Goal: Find specific page/section: Locate a particular part of the current website

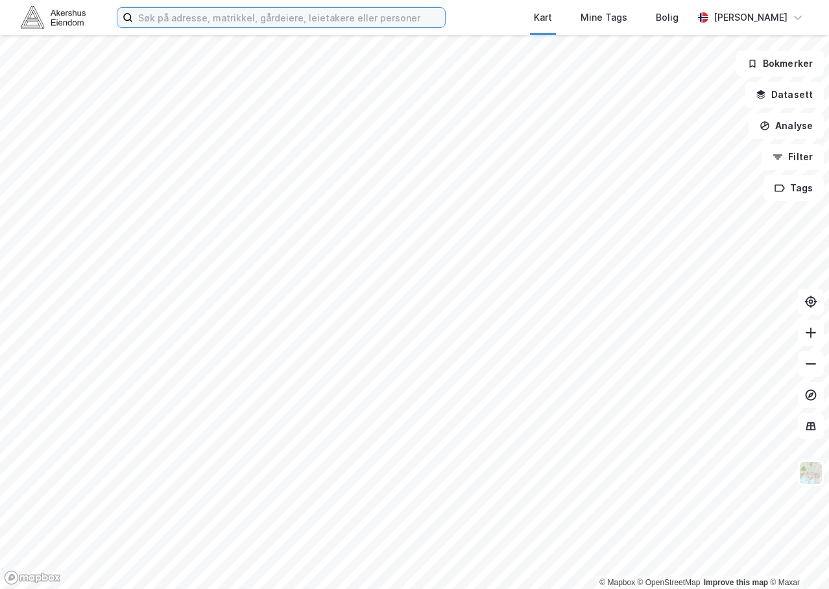
click at [265, 23] on input at bounding box center [289, 17] width 312 height 19
paste input "[STREET_ADDRESS]"
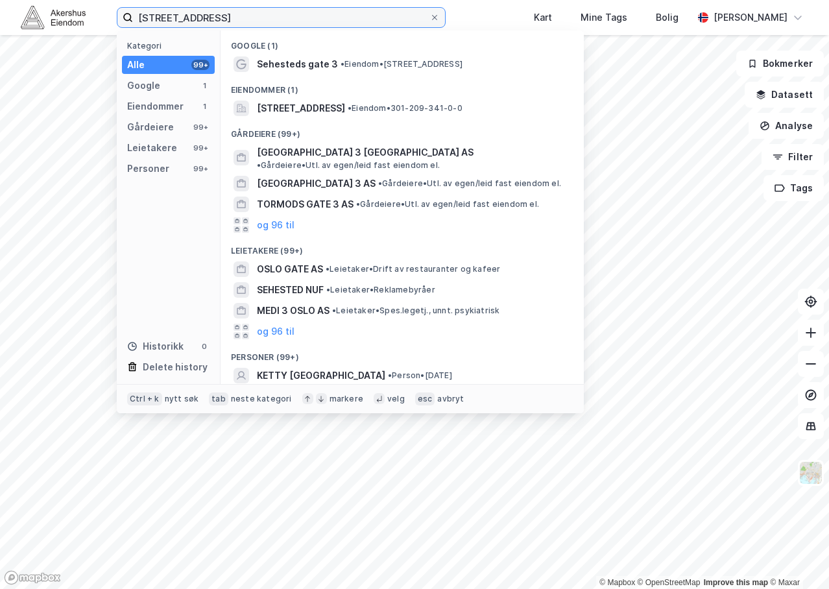
type input "[STREET_ADDRESS]"
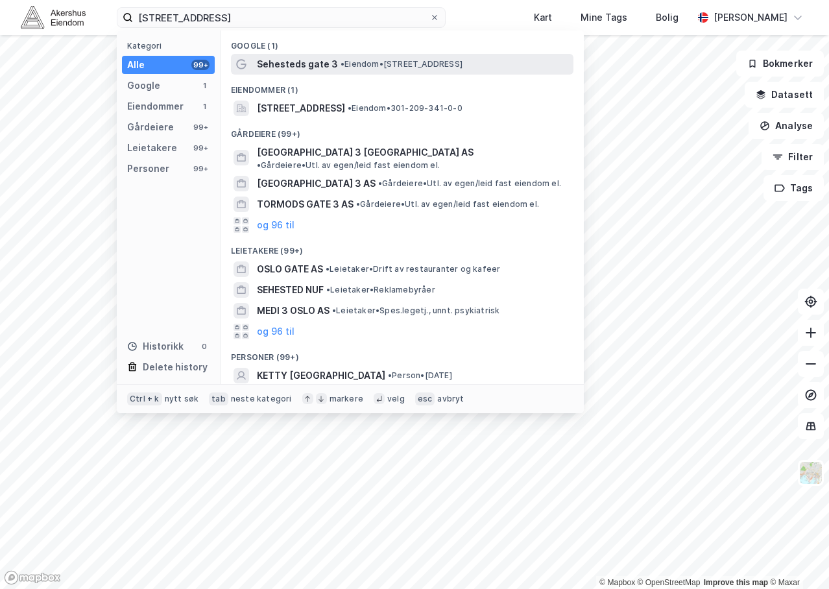
click at [341, 67] on span "•" at bounding box center [343, 64] width 4 height 10
